Goal: Task Accomplishment & Management: Manage account settings

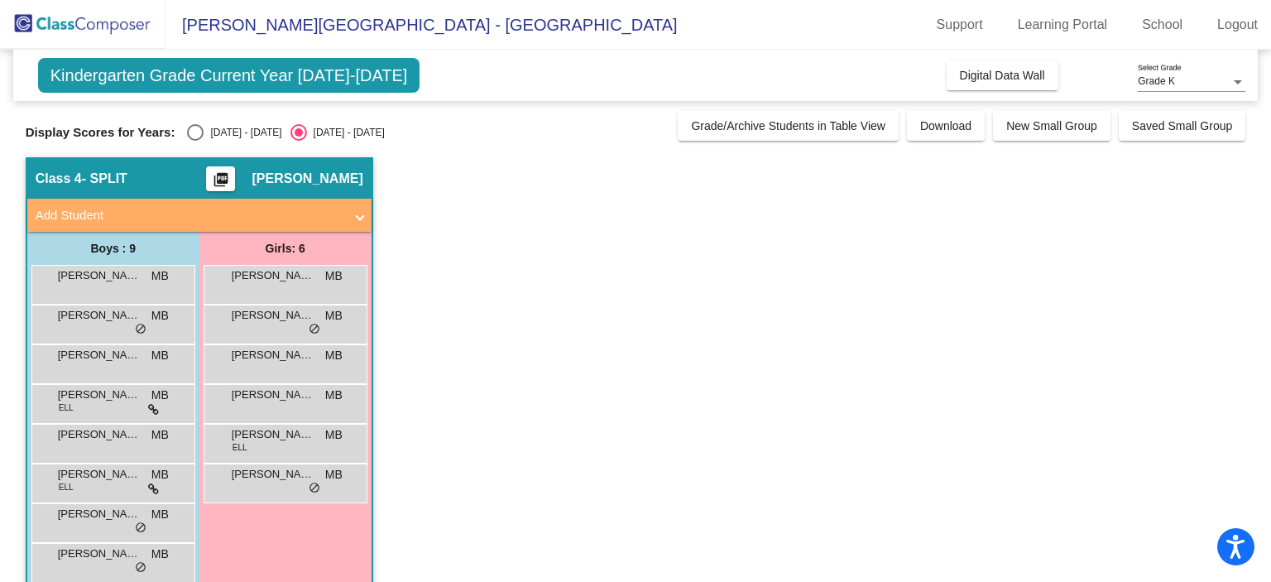
scroll to position [53, 0]
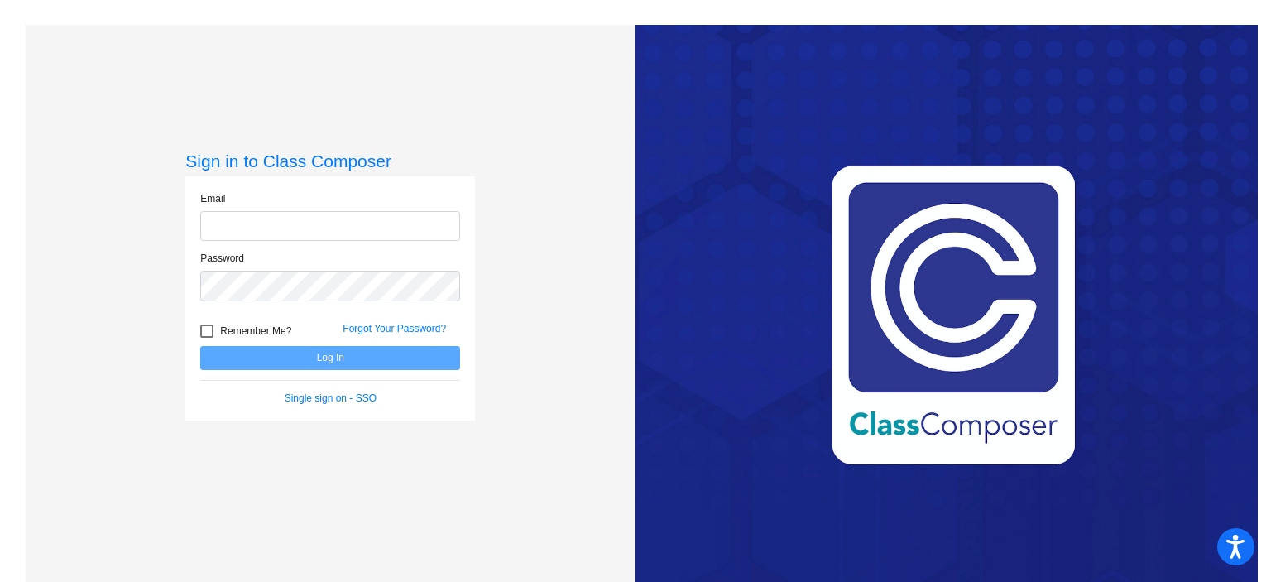
type input "[EMAIL_ADDRESS][DOMAIN_NAME]"
click at [327, 356] on button "Log In" at bounding box center [330, 358] width 260 height 24
